Goal: Ask a question

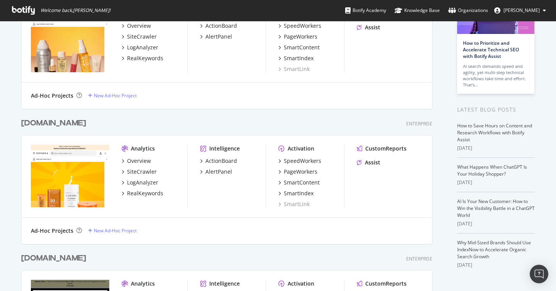
scroll to position [70, 0]
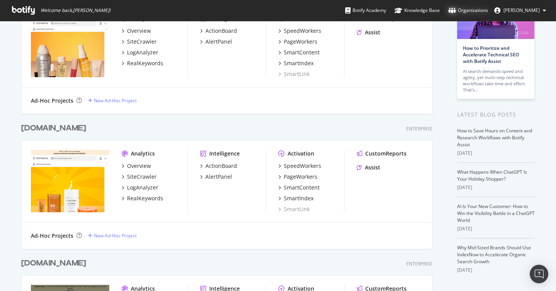
click at [464, 10] on div "Organizations" at bounding box center [468, 11] width 40 height 8
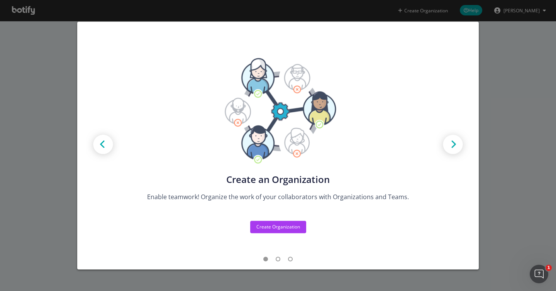
click at [493, 92] on div "Create new Projects for your Teams Create the exact model that matches your Org…" at bounding box center [278, 145] width 556 height 291
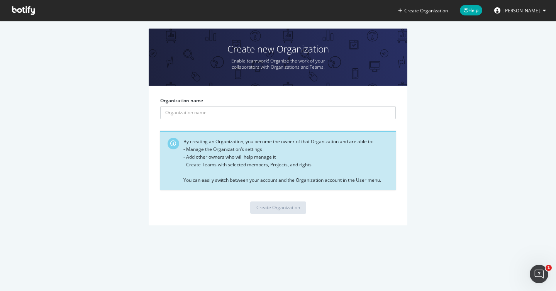
click at [507, 11] on span "[PERSON_NAME]" at bounding box center [521, 10] width 36 height 7
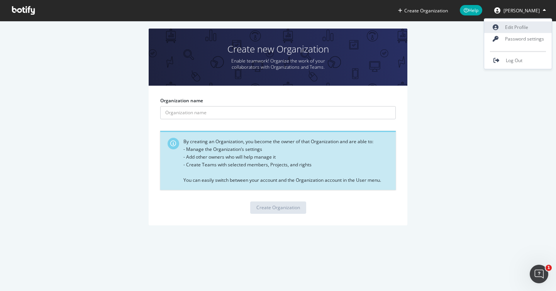
click at [505, 25] on link "Edit Profile" at bounding box center [518, 28] width 68 height 12
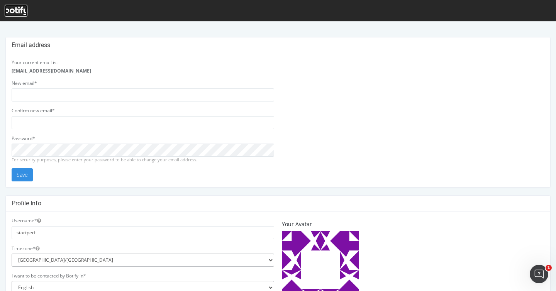
click at [22, 14] on icon at bounding box center [16, 11] width 23 height 8
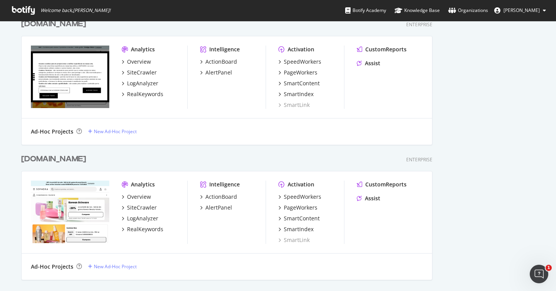
scroll to position [1558, 0]
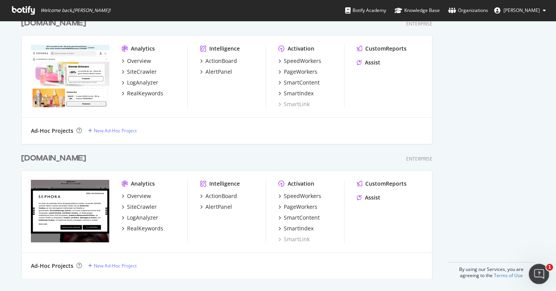
click at [545, 274] on div "Ouvrir le Messenger Intercom" at bounding box center [537, 272] width 25 height 25
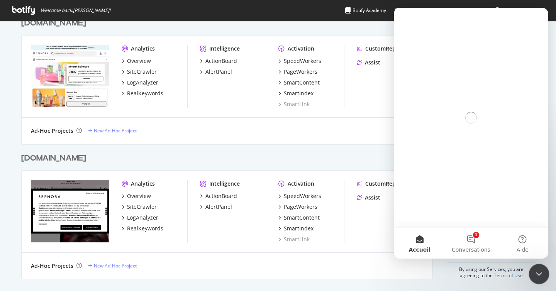
scroll to position [0, 0]
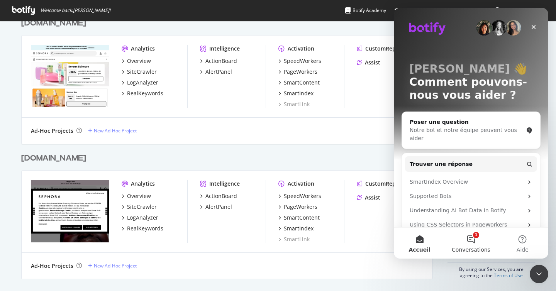
click at [465, 243] on button "1 Conversations" at bounding box center [470, 243] width 51 height 31
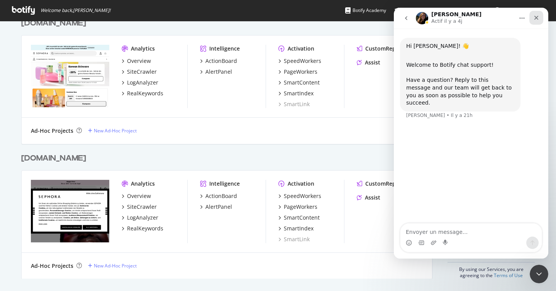
click at [534, 16] on icon "Fermer" at bounding box center [536, 18] width 4 height 4
